Goal: Task Accomplishment & Management: Manage account settings

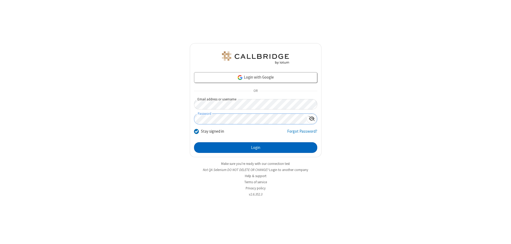
click at [255, 147] on button "Login" at bounding box center [255, 147] width 123 height 11
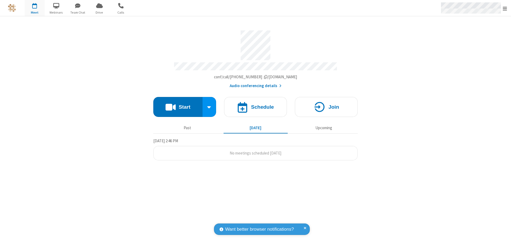
click at [505, 8] on span "Open menu" at bounding box center [505, 8] width 4 height 5
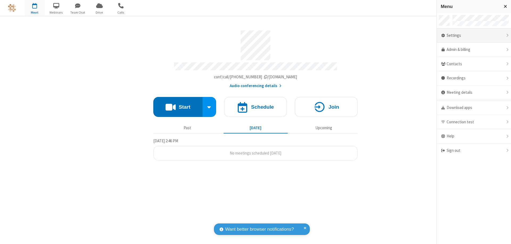
click at [474, 35] on div "Settings" at bounding box center [474, 35] width 74 height 14
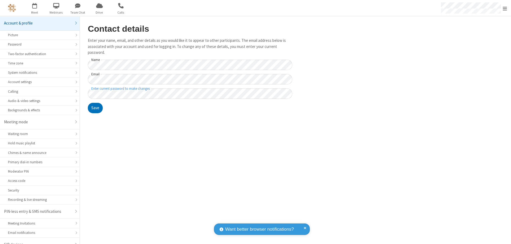
scroll to position [7, 0]
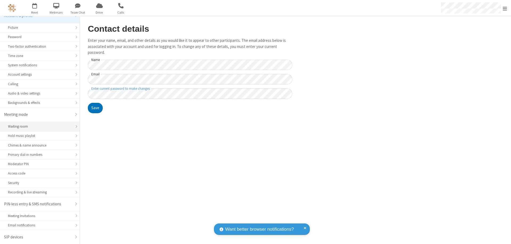
click at [38, 126] on div "Waiting room" at bounding box center [40, 126] width 64 height 5
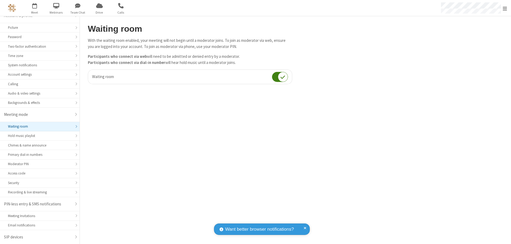
click at [280, 77] on input "checkbox" at bounding box center [280, 77] width 16 height 10
checkbox input "false"
click at [505, 8] on span "Open menu" at bounding box center [505, 8] width 4 height 5
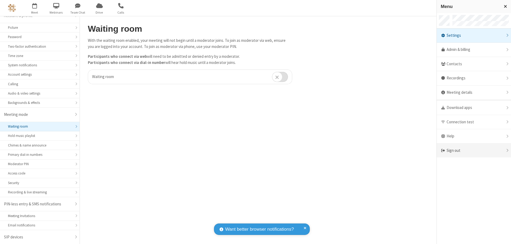
click at [474, 150] on div "Sign out" at bounding box center [474, 150] width 74 height 14
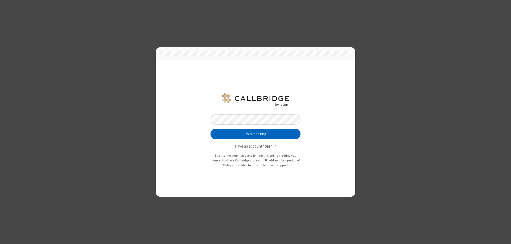
click at [255, 134] on button "Join meeting" at bounding box center [255, 134] width 90 height 11
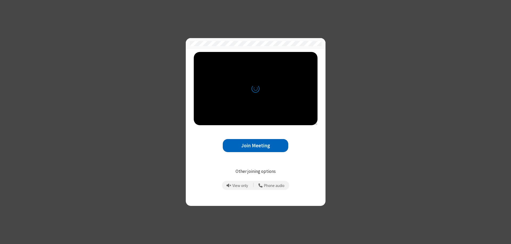
click at [255, 145] on button "Join Meeting" at bounding box center [255, 145] width 65 height 13
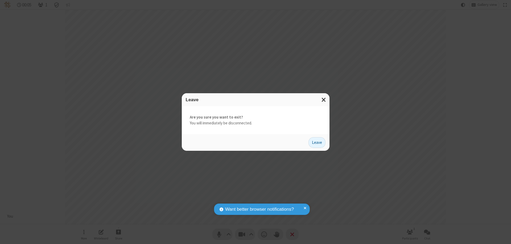
click at [317, 142] on button "Leave" at bounding box center [316, 142] width 17 height 11
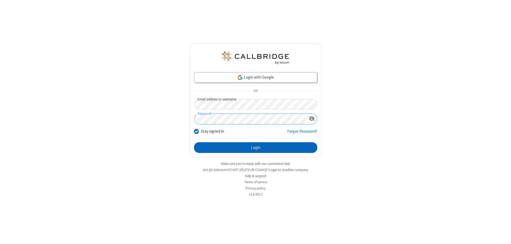
click at [255, 147] on button "Login" at bounding box center [255, 147] width 123 height 11
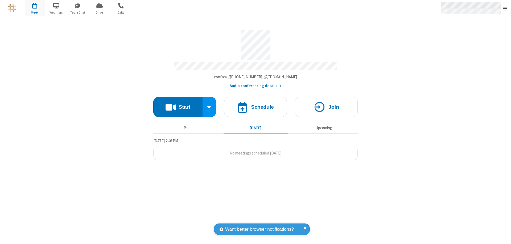
click at [505, 8] on span "Open menu" at bounding box center [505, 8] width 4 height 5
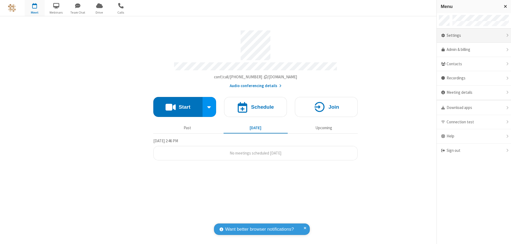
click at [474, 35] on div "Settings" at bounding box center [474, 35] width 74 height 14
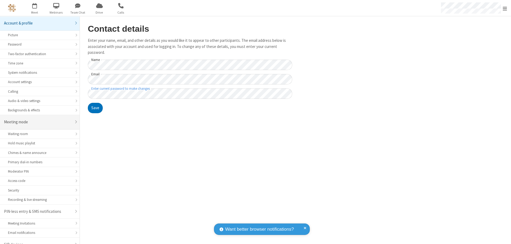
click at [38, 119] on div "Meeting mode" at bounding box center [38, 122] width 68 height 6
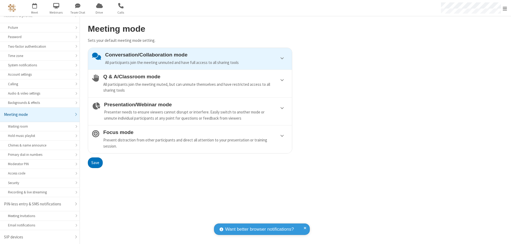
click at [190, 59] on div "Conversation/Collaboration mode All participants join the meeting unmuted and h…" at bounding box center [196, 59] width 183 height 14
click at [95, 162] on button "Save" at bounding box center [95, 162] width 15 height 11
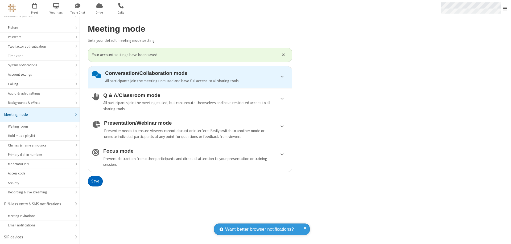
click at [505, 8] on span "Open menu" at bounding box center [505, 8] width 4 height 5
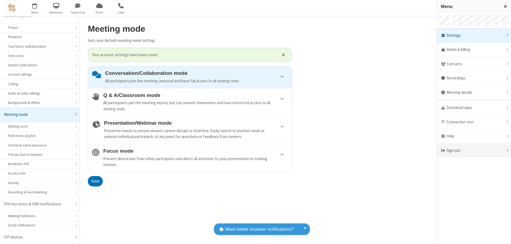
click at [474, 150] on div "Sign out" at bounding box center [474, 150] width 74 height 14
